Goal: Information Seeking & Learning: Learn about a topic

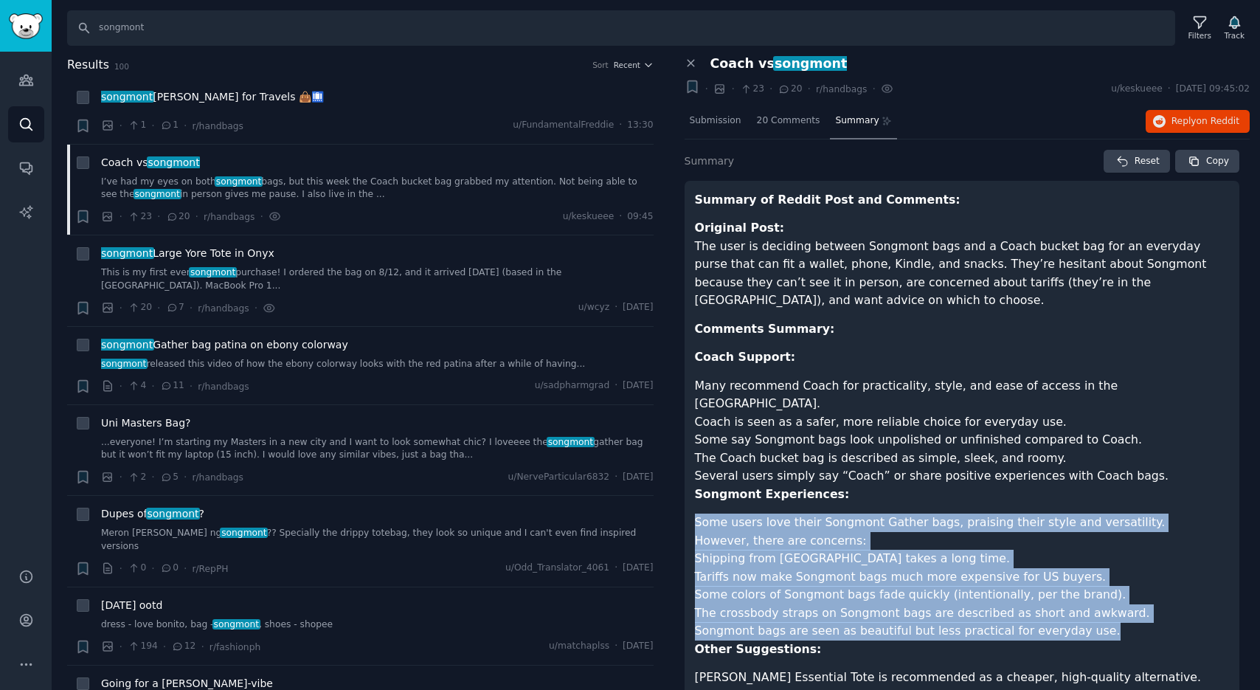
scroll to position [169, 0]
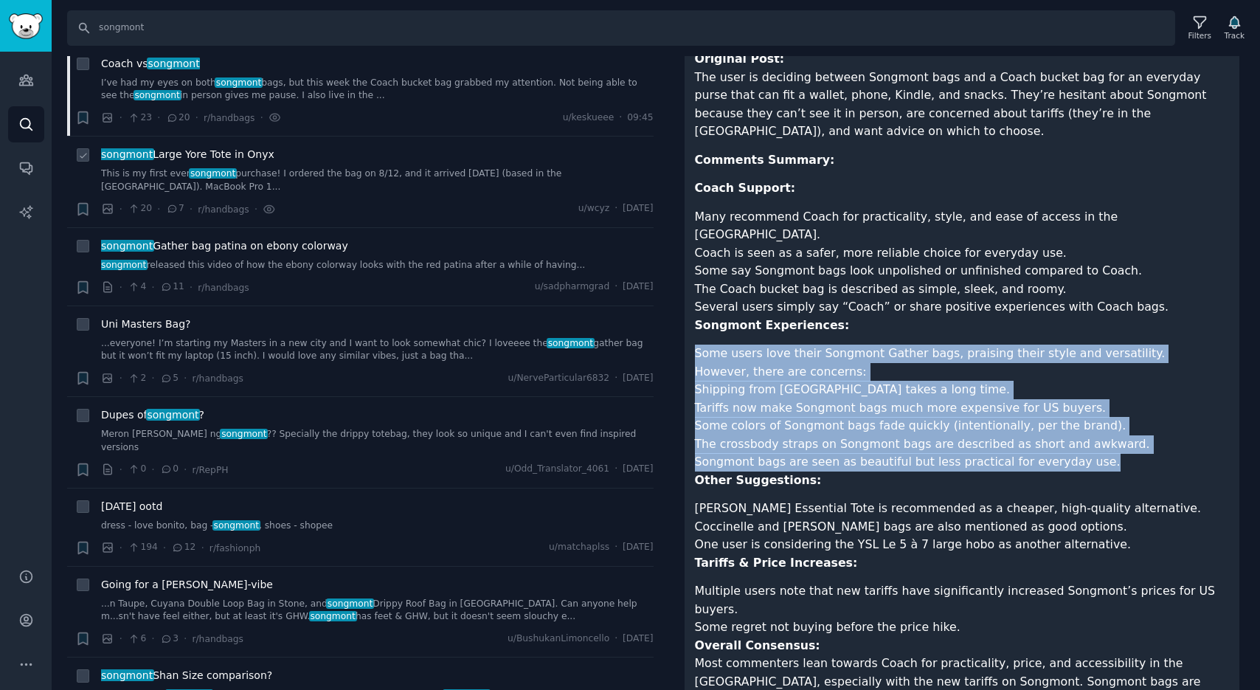
click at [219, 155] on span "songmont Large Yore Tote in Onyx" at bounding box center [187, 154] width 173 height 15
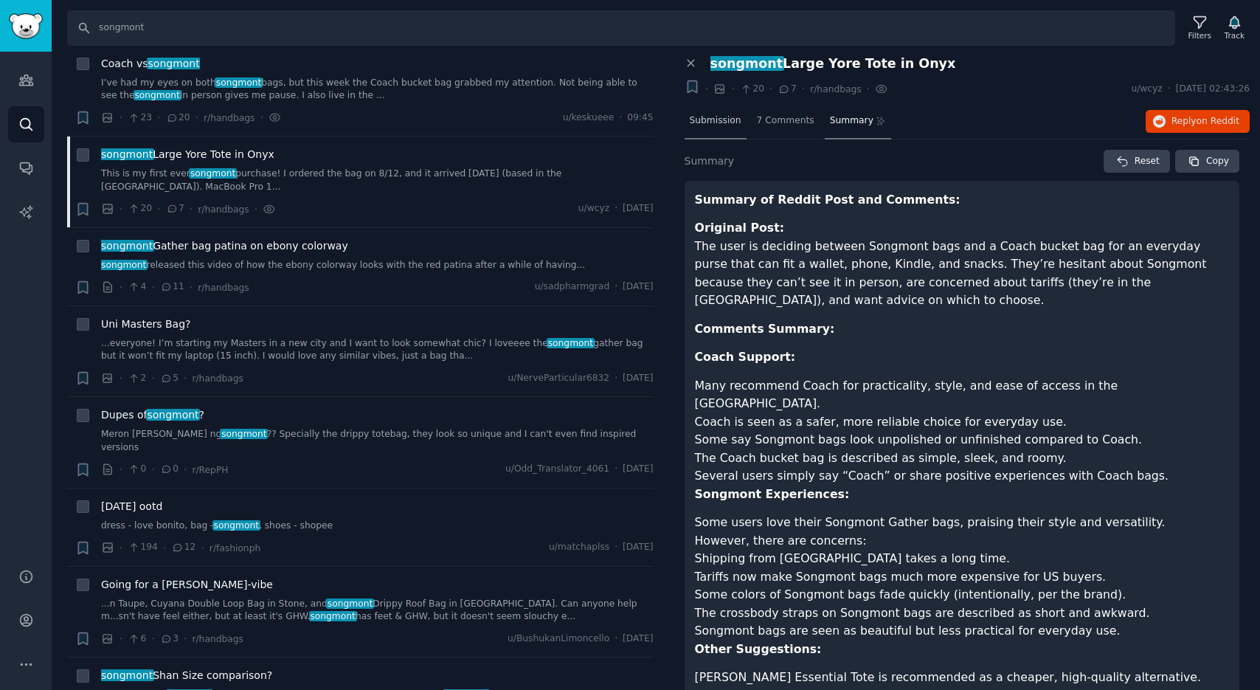
click at [724, 121] on span "Submission" at bounding box center [716, 120] width 52 height 13
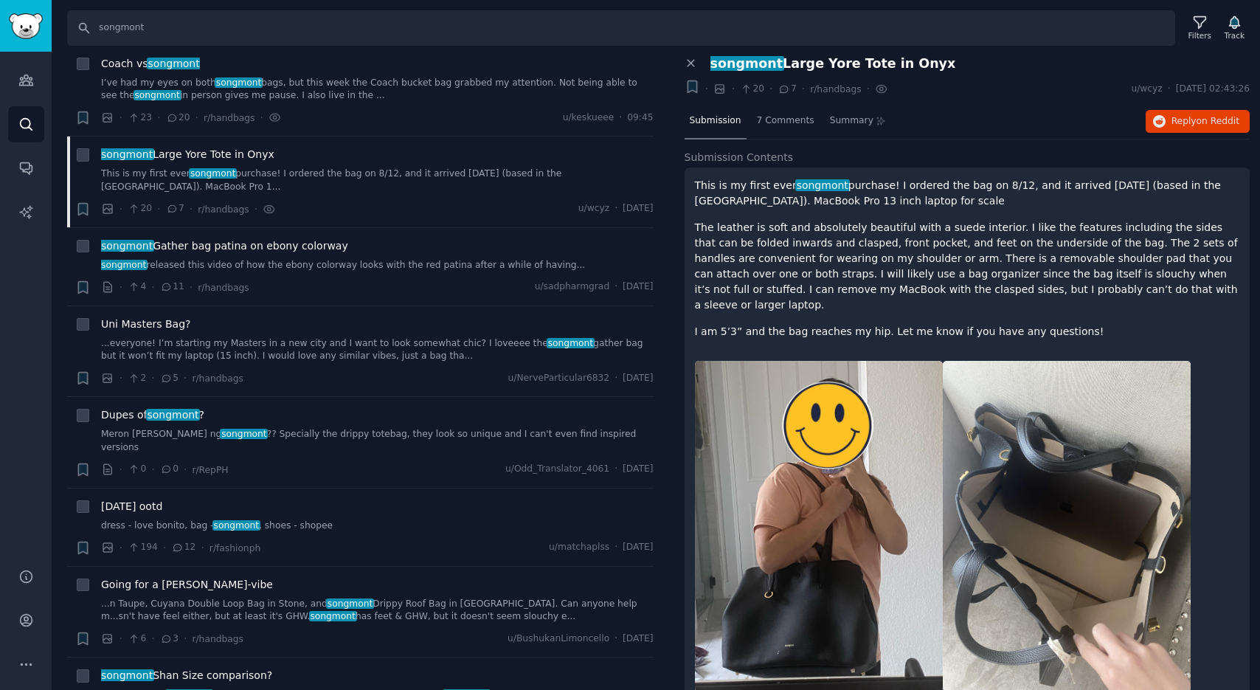
click at [1075, 324] on p "I am 5’3” and the bag reaches my hip. Let me know if you have any questions!" at bounding box center [967, 331] width 545 height 15
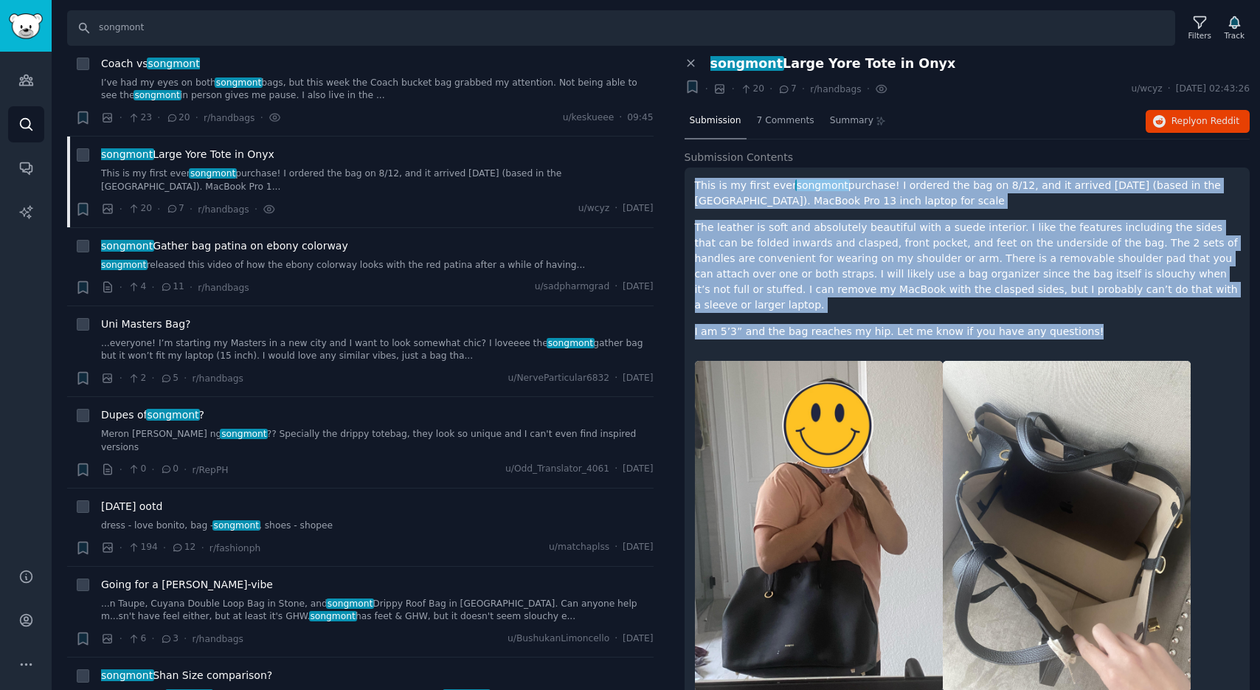
drag, startPoint x: 1073, startPoint y: 315, endPoint x: 690, endPoint y: 173, distance: 408.8
copy div "This is my first ever songmont purchase! I ordered the bag on 8/12, and it arri…"
click at [260, 238] on span "songmont Gather bag patina on ebony colorway" at bounding box center [224, 245] width 247 height 15
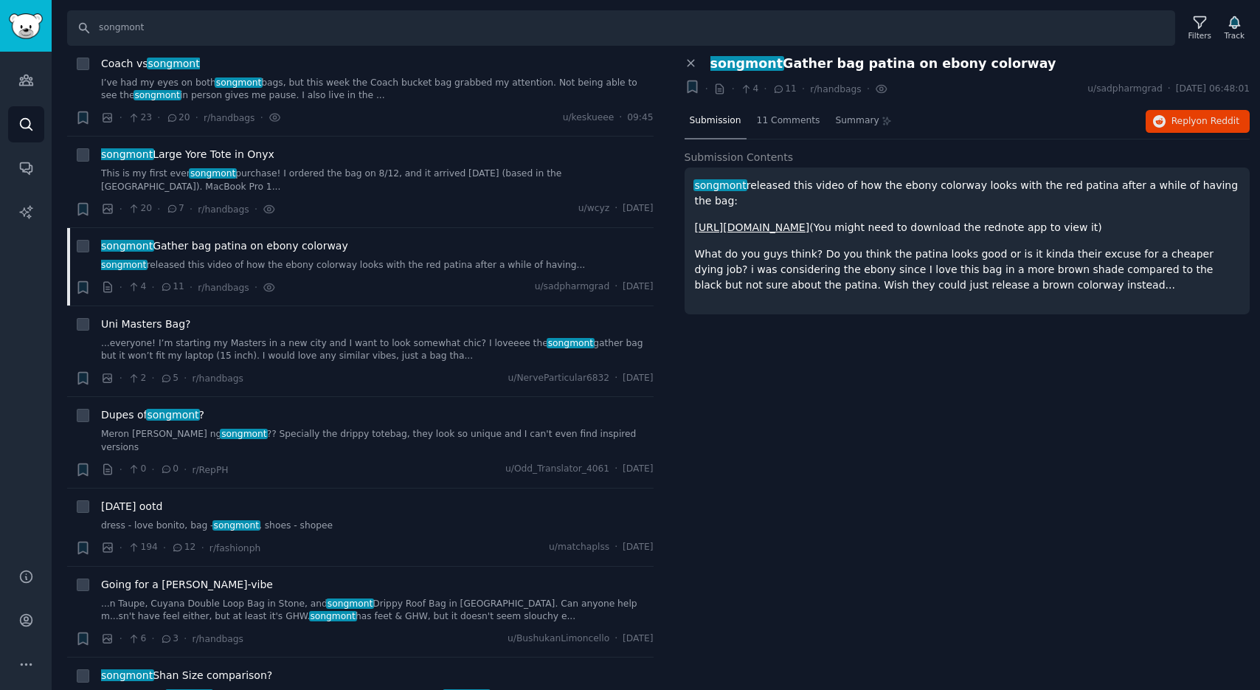
click at [757, 221] on link "[URL][DOMAIN_NAME]" at bounding box center [752, 227] width 115 height 12
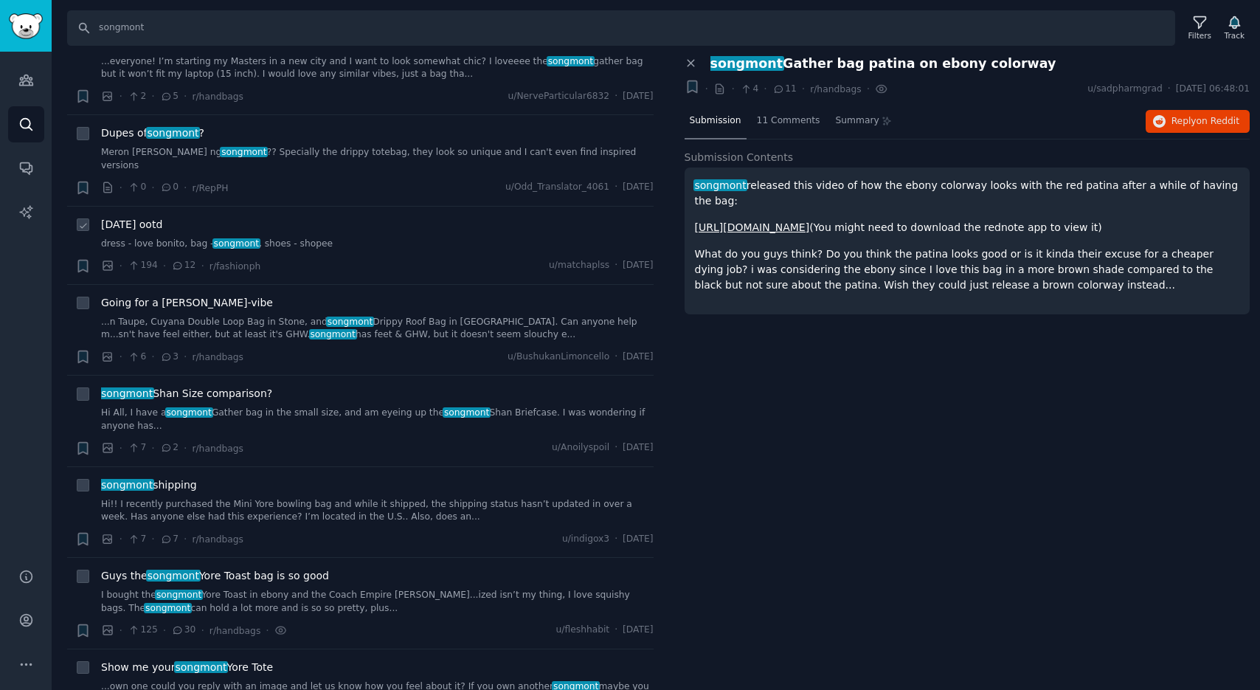
scroll to position [381, 0]
click at [176, 476] on span "songmont shipping" at bounding box center [149, 483] width 96 height 15
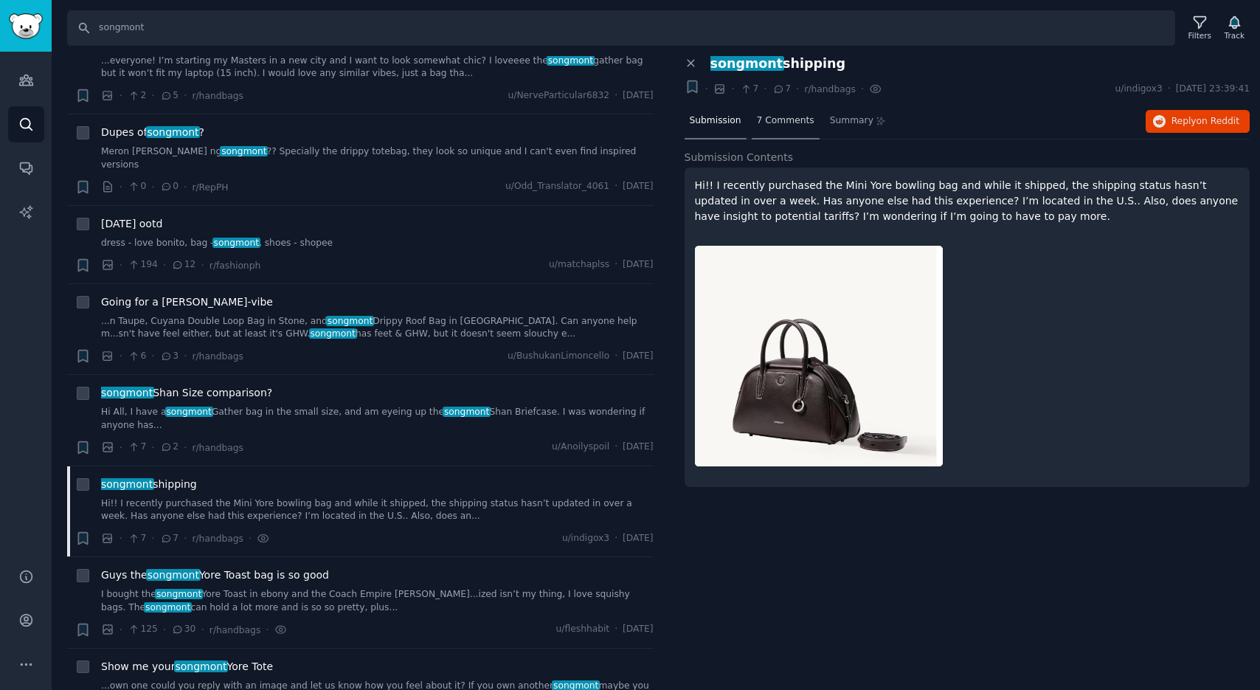
click at [780, 124] on span "7 Comments" at bounding box center [786, 120] width 58 height 13
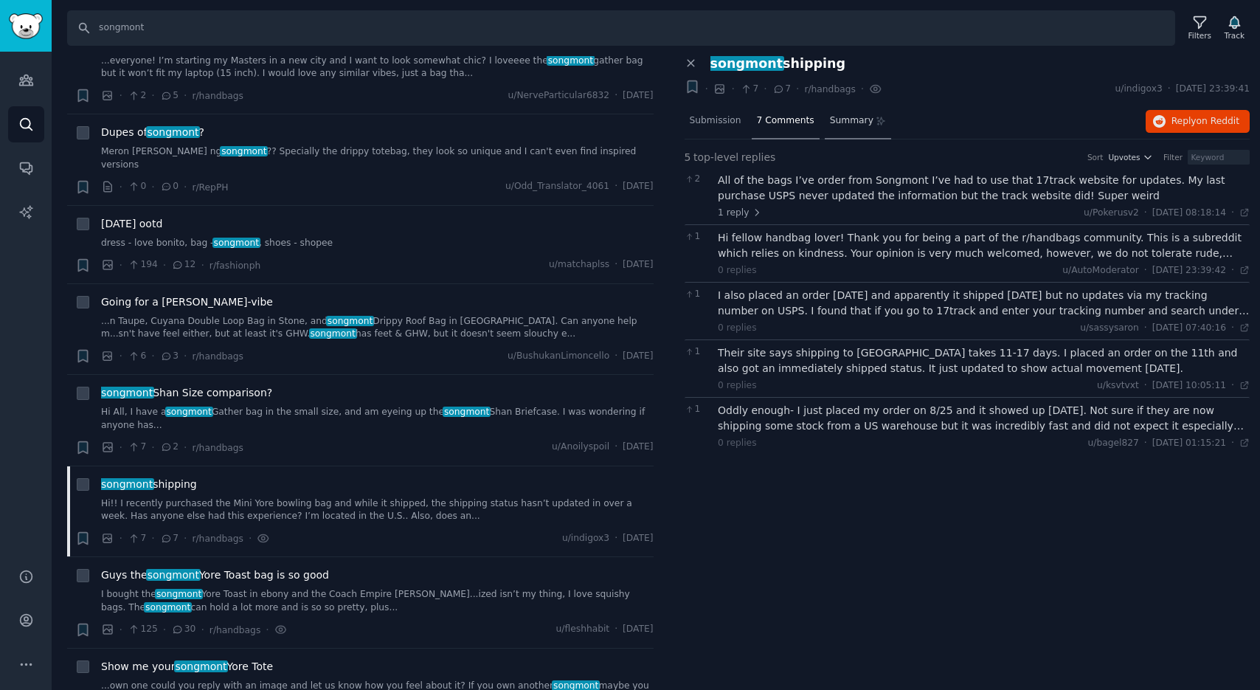
click at [835, 119] on span "Summary" at bounding box center [852, 120] width 44 height 13
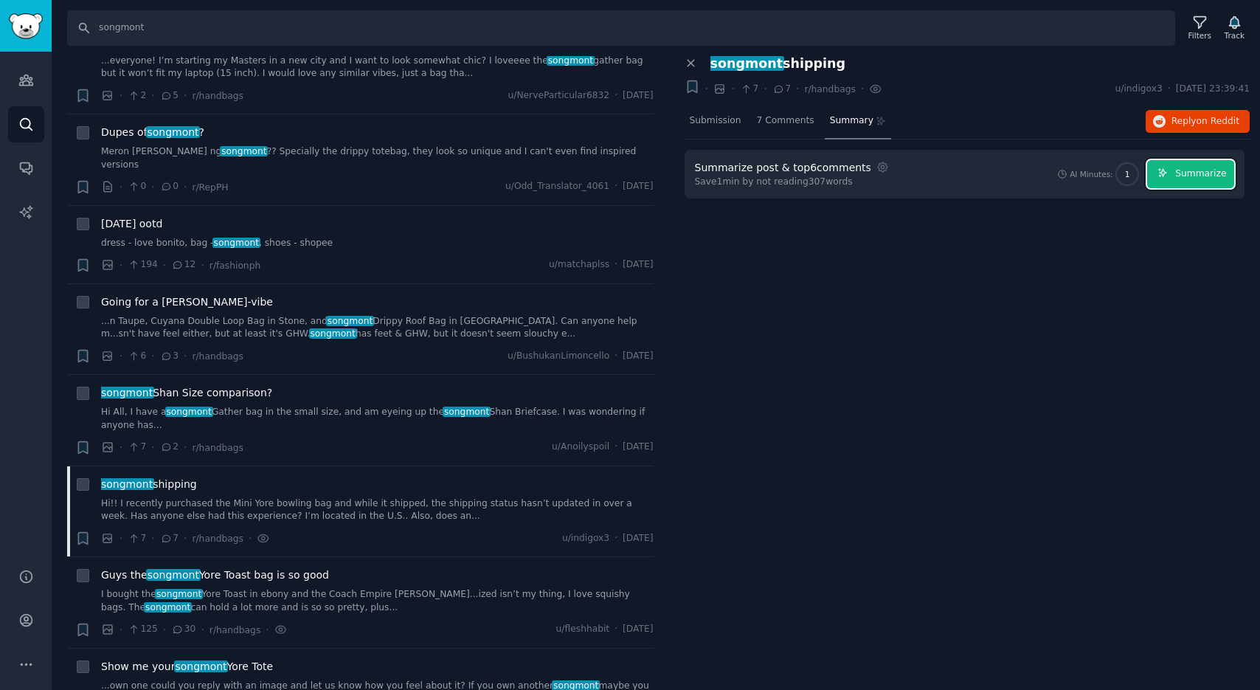
click at [1187, 178] on span "Summarize" at bounding box center [1200, 173] width 51 height 13
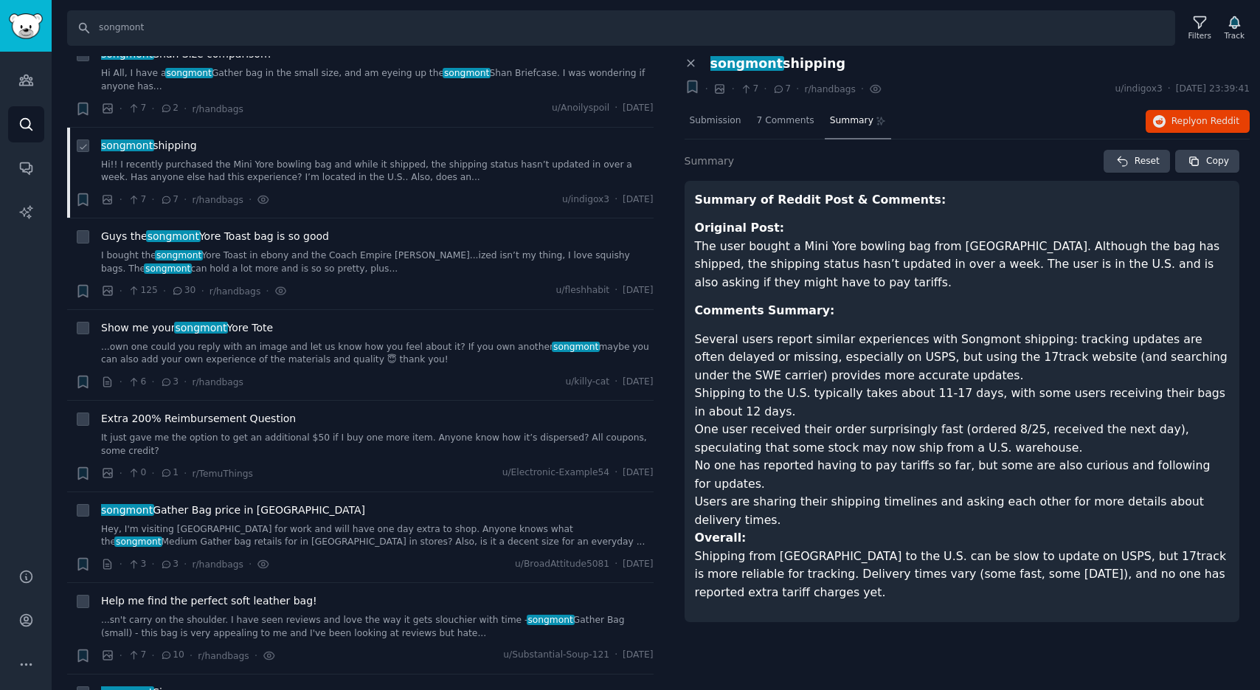
scroll to position [721, 0]
click at [262, 227] on div "Guys the songmont Yore Toast bag is so good I bought the songmont Yore Toast in…" at bounding box center [377, 250] width 552 height 46
click at [260, 227] on span "Guys the songmont Yore Toast bag is so good" at bounding box center [215, 234] width 228 height 15
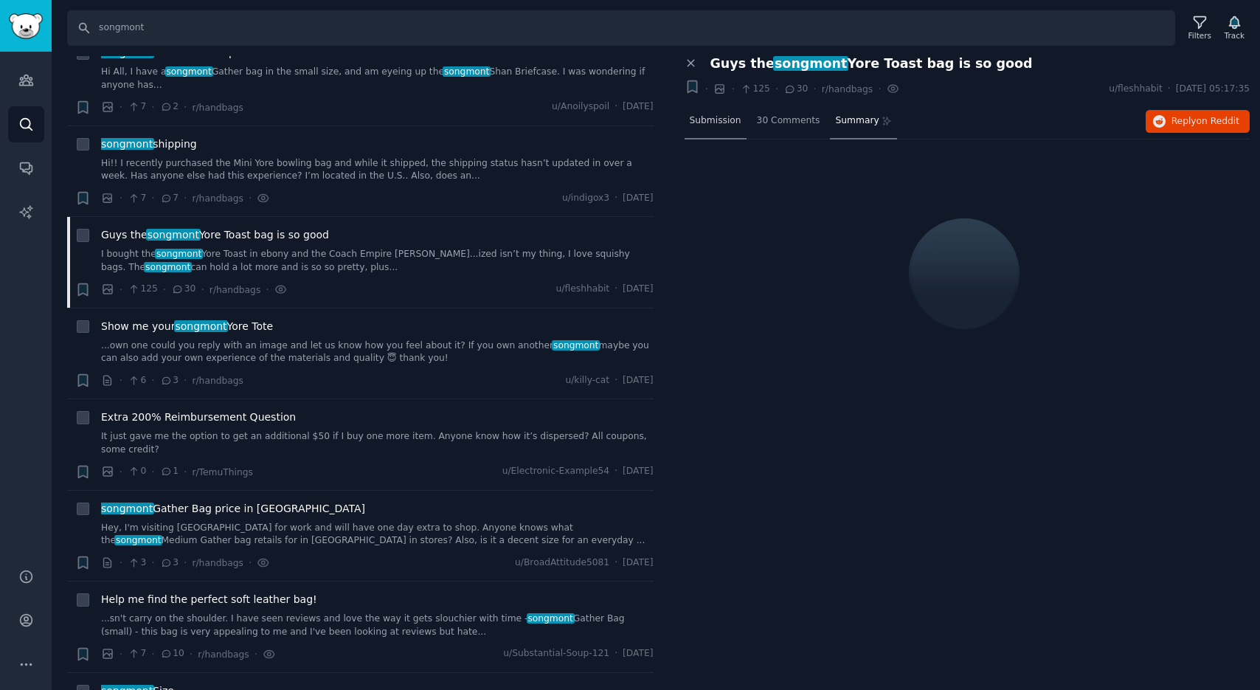
click at [707, 117] on span "Submission" at bounding box center [716, 120] width 52 height 13
